Goal: Use online tool/utility: Utilize a website feature to perform a specific function

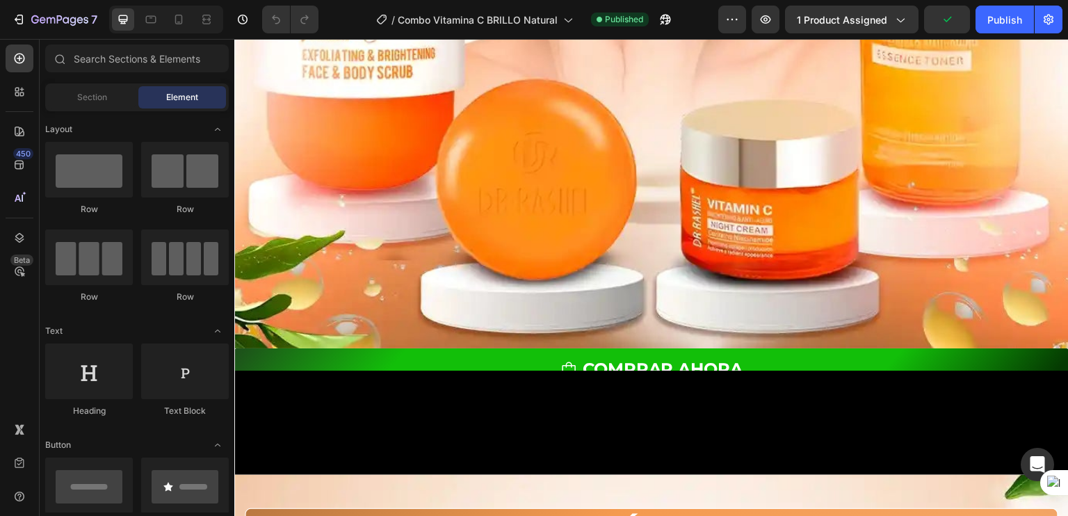
scroll to position [1428, 0]
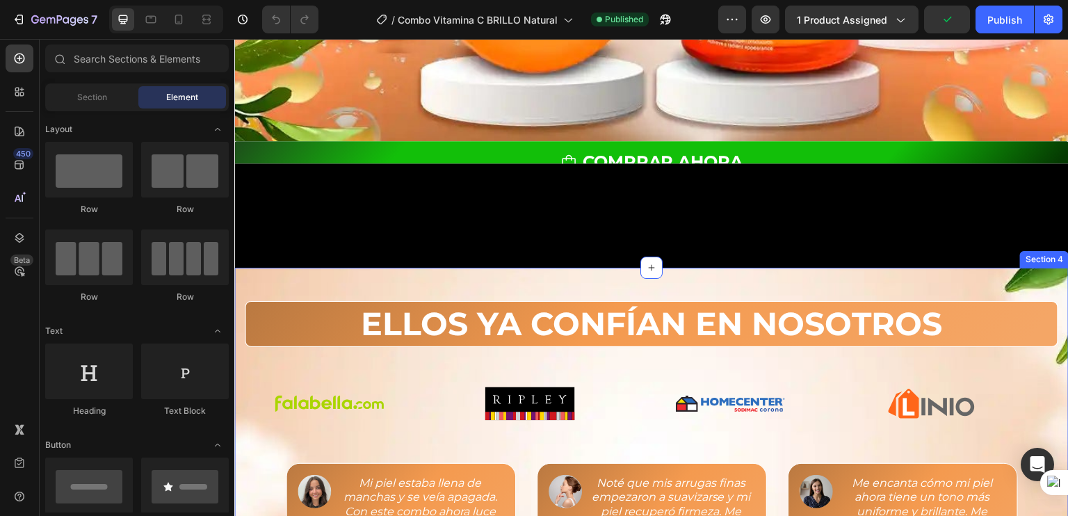
click at [413, 239] on video at bounding box center [651, 371] width 834 height 417
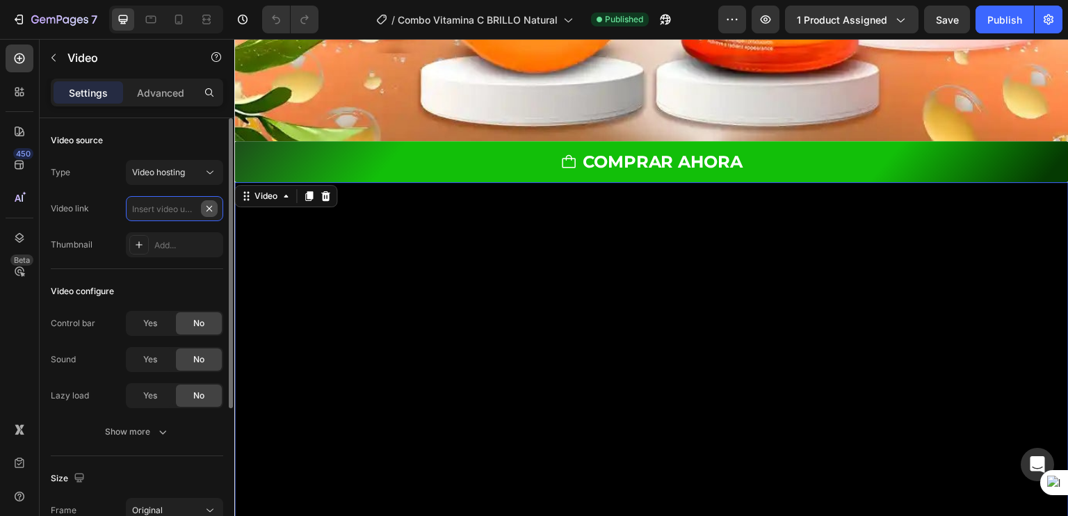
scroll to position [0, 0]
click at [202, 211] on input "text" at bounding box center [174, 208] width 97 height 25
paste input "[URL][DOMAIN_NAME]"
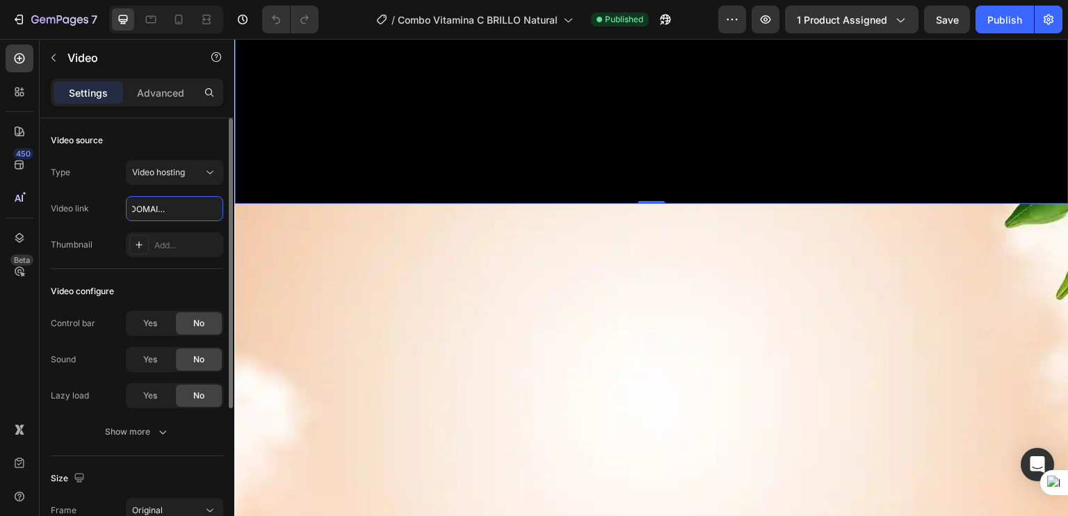
scroll to position [1832, 0]
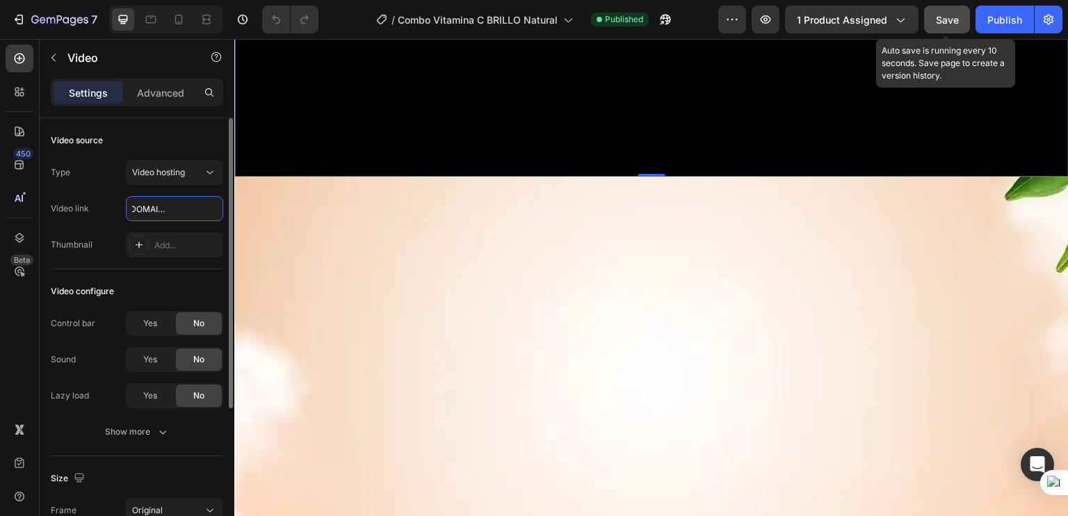
type input "[URL][DOMAIN_NAME]"
click at [967, 16] on button "Save" at bounding box center [947, 20] width 46 height 28
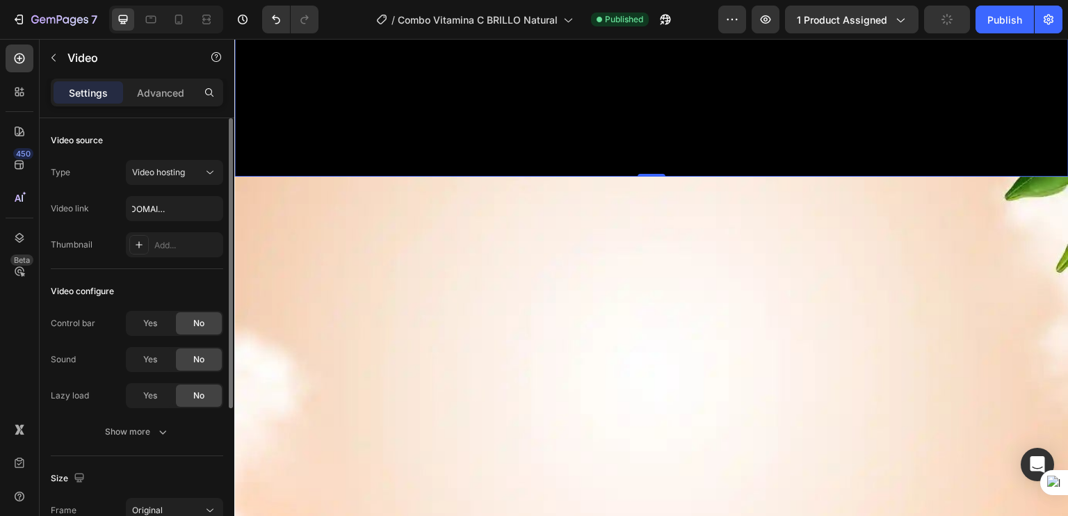
scroll to position [0, 0]
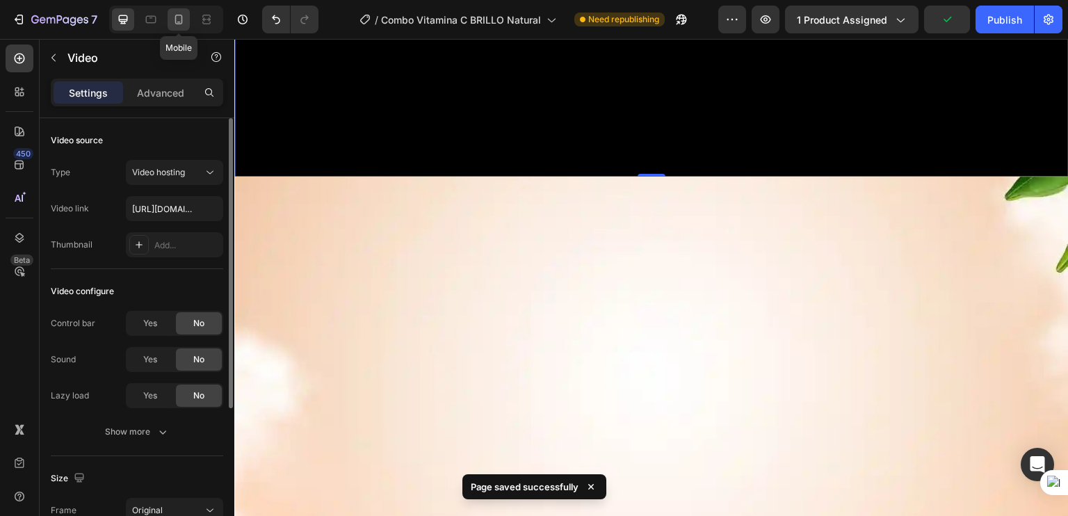
click at [184, 22] on icon at bounding box center [179, 20] width 14 height 14
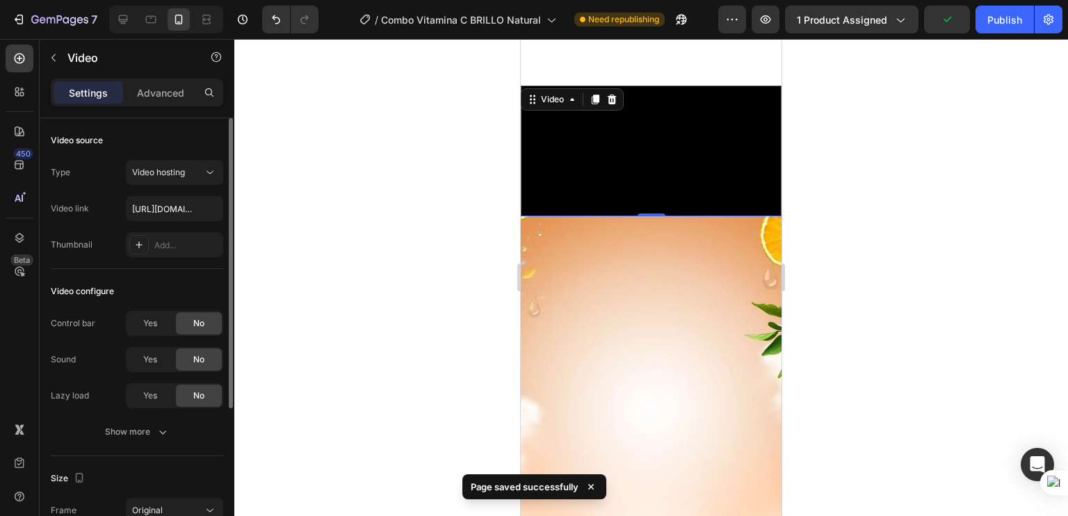
scroll to position [1504, 0]
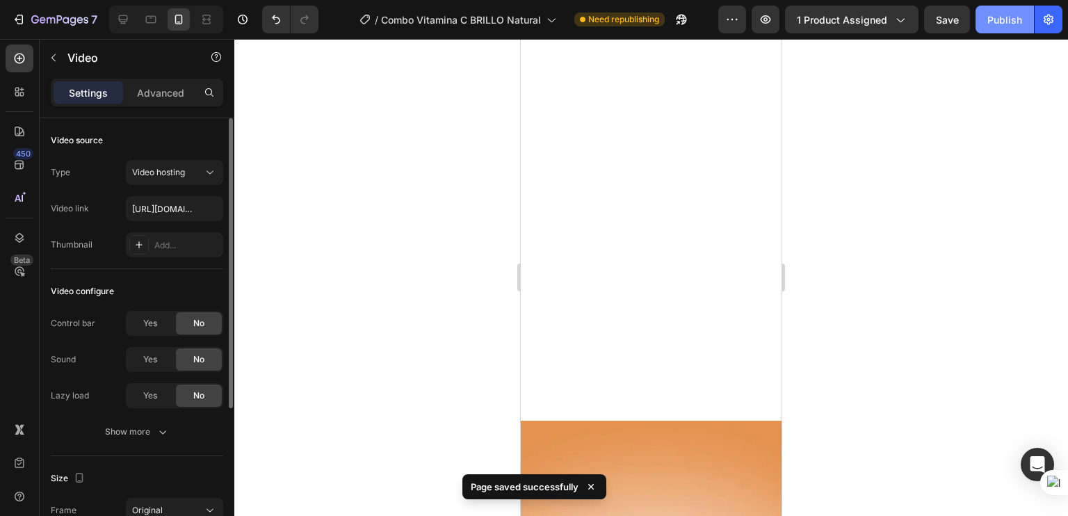
click at [1010, 23] on div "Publish" at bounding box center [1004, 20] width 35 height 15
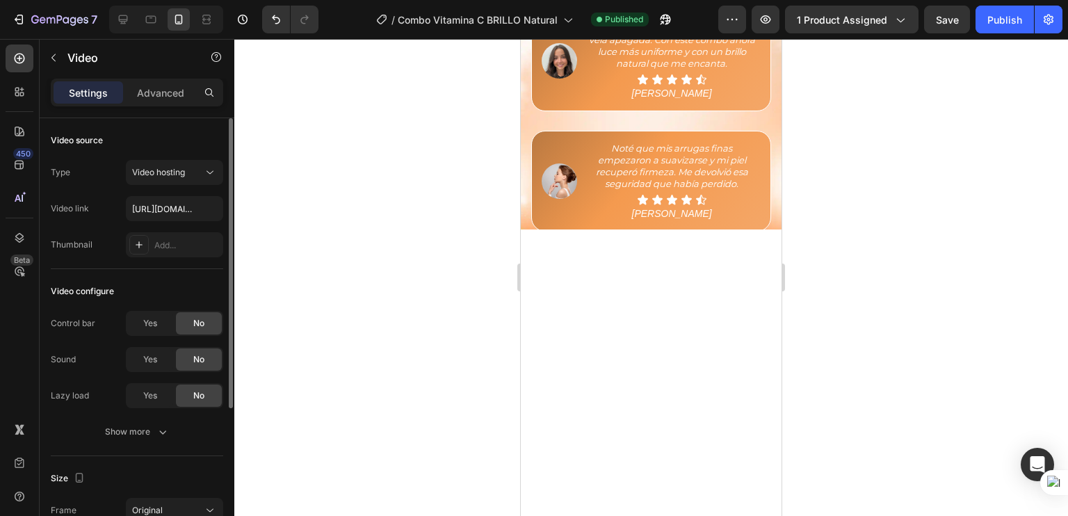
scroll to position [862, 0]
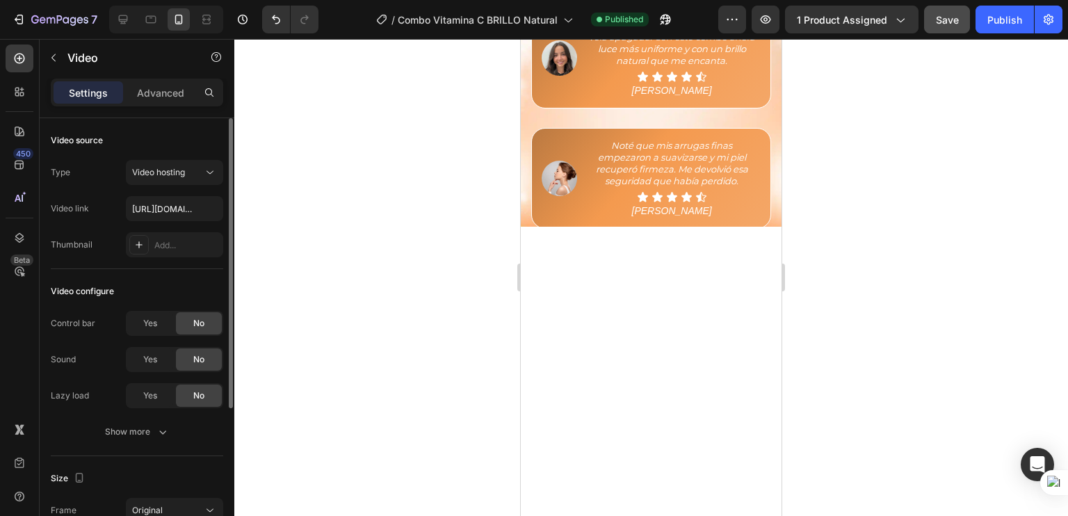
click at [951, 27] on button "Save" at bounding box center [947, 20] width 46 height 28
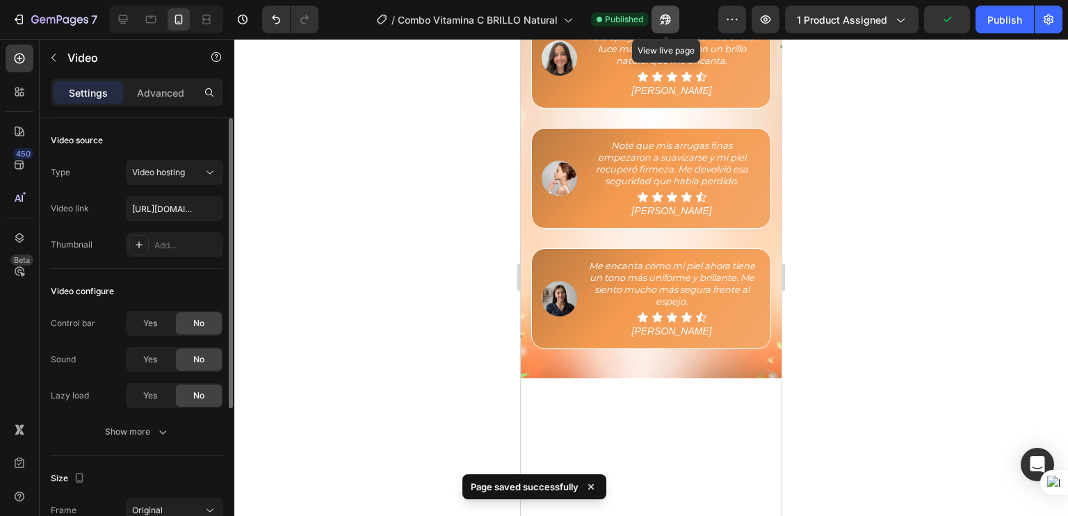
click at [659, 14] on icon "button" at bounding box center [666, 20] width 14 height 14
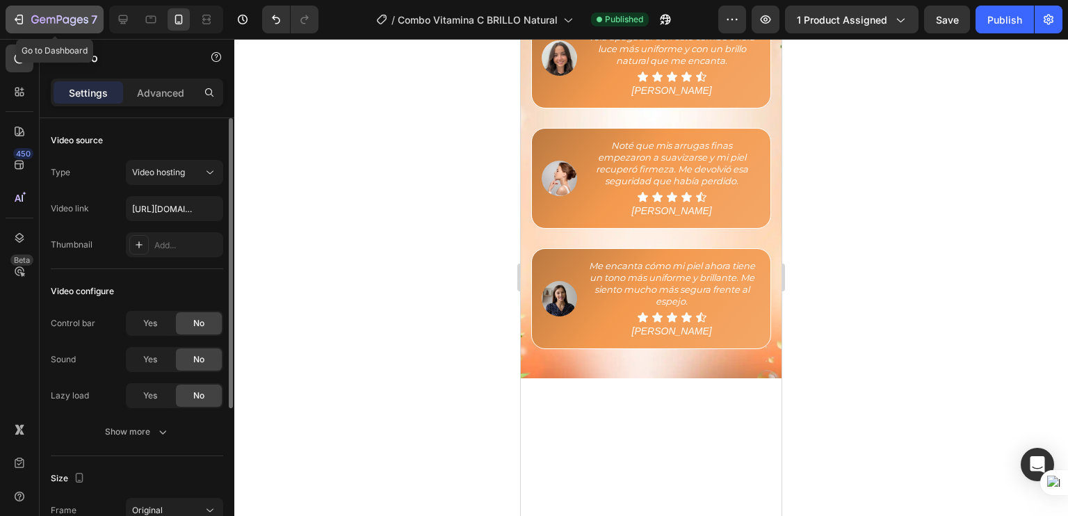
click at [59, 21] on icon "button" at bounding box center [59, 21] width 57 height 12
